Goal: Task Accomplishment & Management: Manage account settings

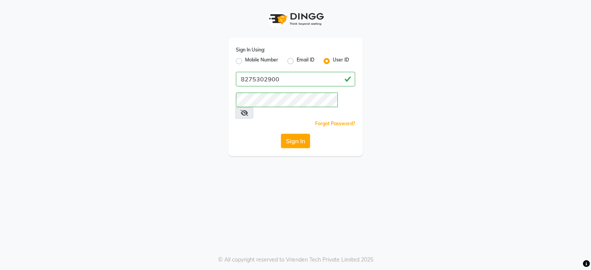
click at [272, 59] on label "Mobile Number" at bounding box center [261, 61] width 33 height 9
click at [250, 59] on input "Mobile Number" at bounding box center [247, 59] width 5 height 5
radio input "true"
radio input "false"
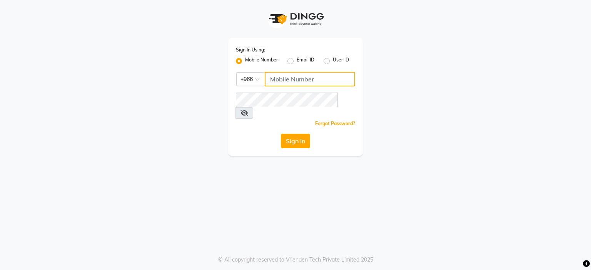
click at [280, 78] on input "Username" at bounding box center [310, 79] width 90 height 15
click at [259, 82] on span at bounding box center [260, 82] width 10 height 8
type input "i"
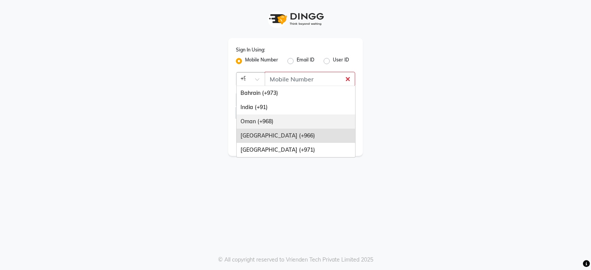
scroll to position [0, 4]
type input "+91"
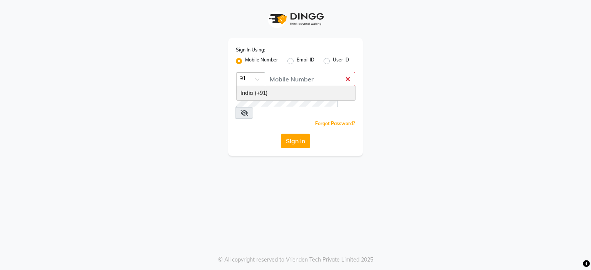
click at [270, 95] on div "India (+91)" at bounding box center [296, 93] width 118 height 14
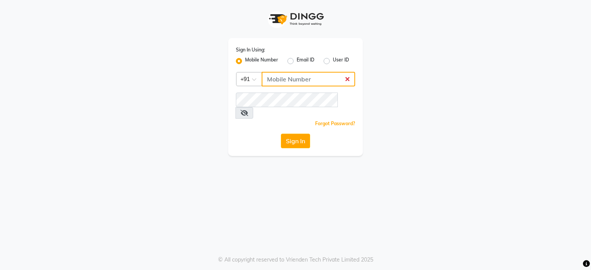
click at [280, 86] on input "Username" at bounding box center [308, 79] width 93 height 15
type input "8275302900"
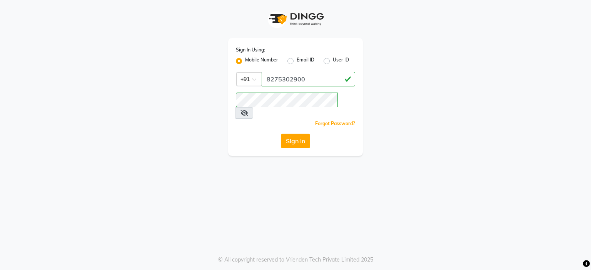
click at [299, 134] on button "Sign In" at bounding box center [295, 141] width 29 height 15
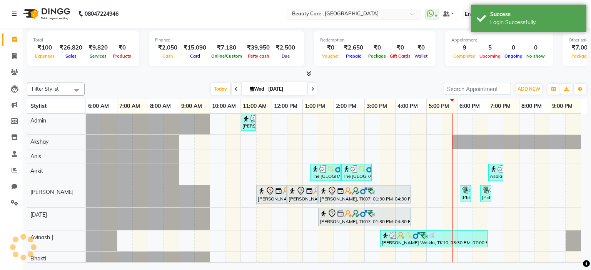
click at [370, 9] on div "Select Location × Beauty Care , Kandivali East" at bounding box center [354, 14] width 135 height 10
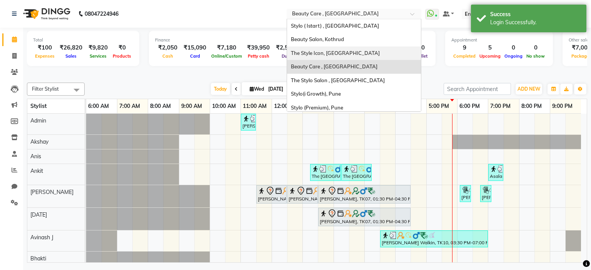
click at [374, 50] on span "The Style Icon, [GEOGRAPHIC_DATA]" at bounding box center [335, 53] width 89 height 6
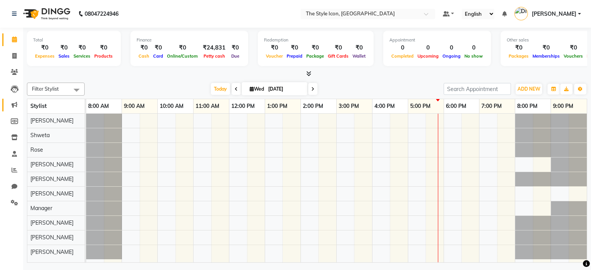
click at [5, 110] on li "Marketing" at bounding box center [11, 105] width 23 height 17
click at [11, 107] on span at bounding box center [14, 105] width 13 height 9
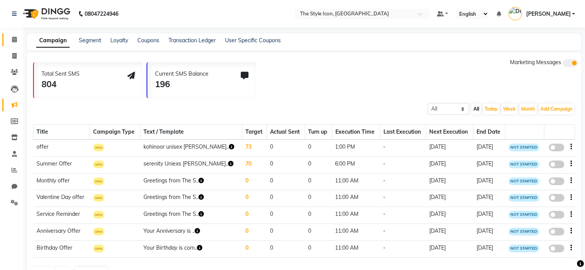
click at [16, 33] on link "Calendar" at bounding box center [11, 39] width 18 height 13
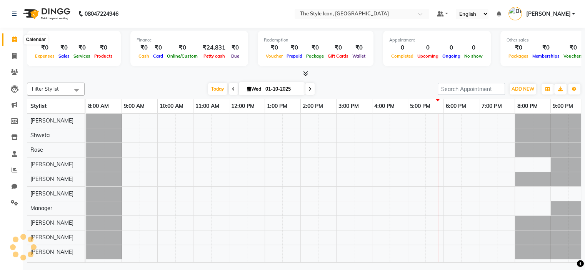
click at [14, 42] on icon at bounding box center [14, 40] width 5 height 6
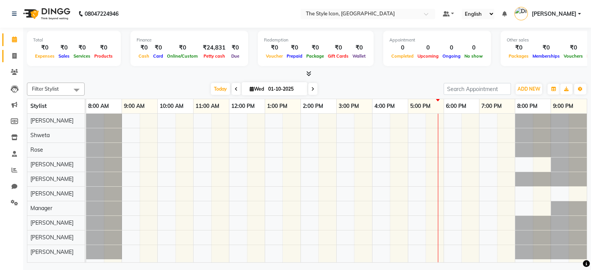
click at [11, 57] on span at bounding box center [14, 56] width 13 height 9
select select "service"
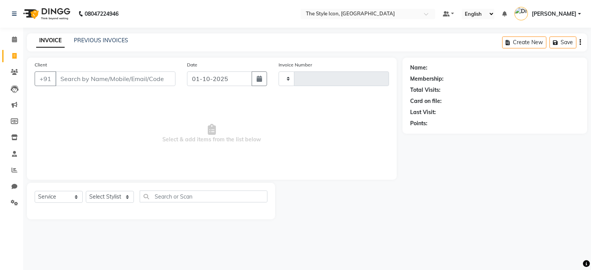
type input "0135"
select select "6267"
type input "w"
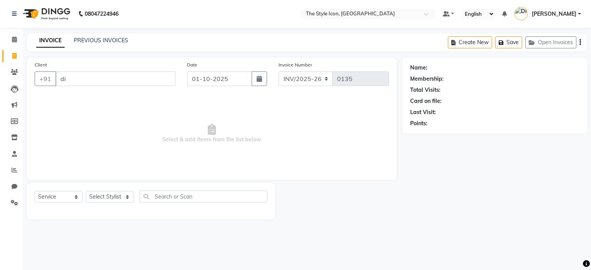
type input "d"
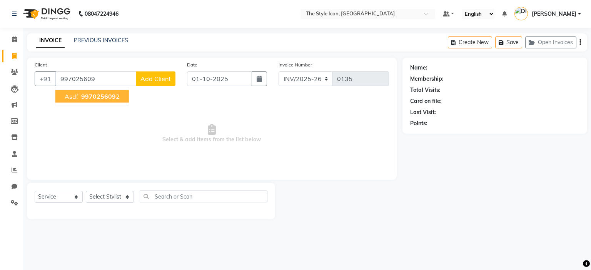
click at [93, 96] on span "997025609" at bounding box center [98, 97] width 35 height 8
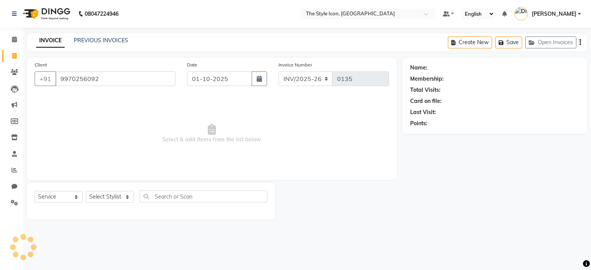
type input "9970256092"
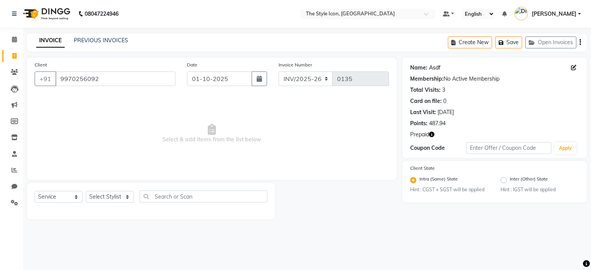
click at [432, 66] on link "Asdf" at bounding box center [435, 68] width 12 height 8
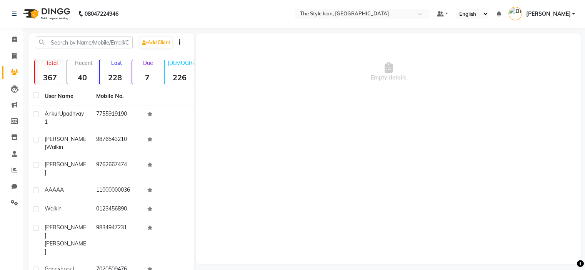
click at [429, 103] on div "Empty details" at bounding box center [388, 71] width 385 height 77
click at [110, 47] on input "text" at bounding box center [84, 43] width 97 height 12
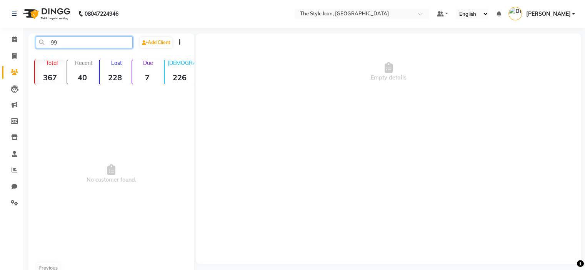
type input "9"
type input "9970256092"
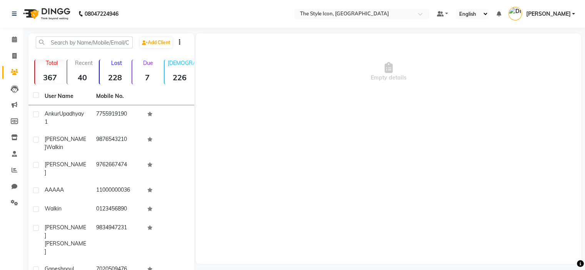
click at [55, 67] on div "Total 367" at bounding box center [49, 72] width 31 height 25
click at [86, 45] on input "text" at bounding box center [84, 43] width 97 height 12
paste input "9970256092"
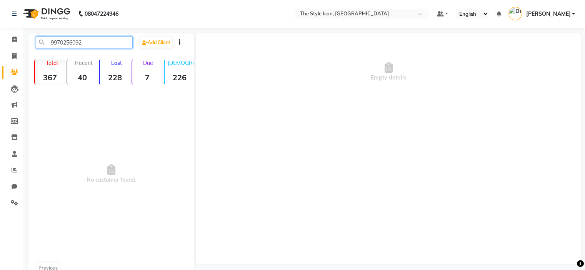
click at [94, 43] on input "9970256092" at bounding box center [84, 43] width 97 height 12
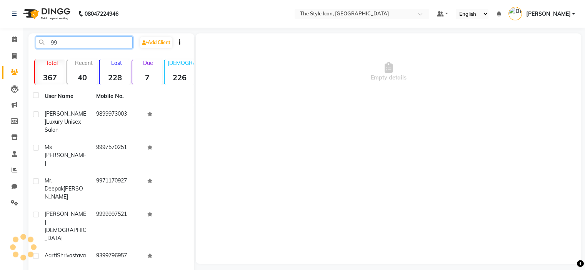
type input "9"
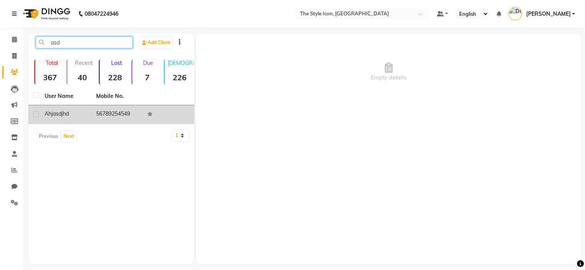
type input "asd"
click at [120, 115] on td "56789254549" at bounding box center [118, 114] width 52 height 19
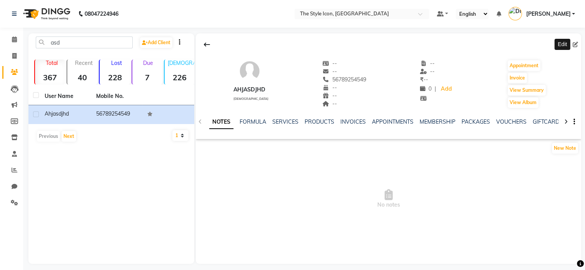
click at [578, 47] on span at bounding box center [577, 45] width 8 height 8
click at [575, 43] on icon at bounding box center [575, 44] width 5 height 5
select select "22"
select select "[DEMOGRAPHIC_DATA]"
